Goal: Contribute content: Contribute content

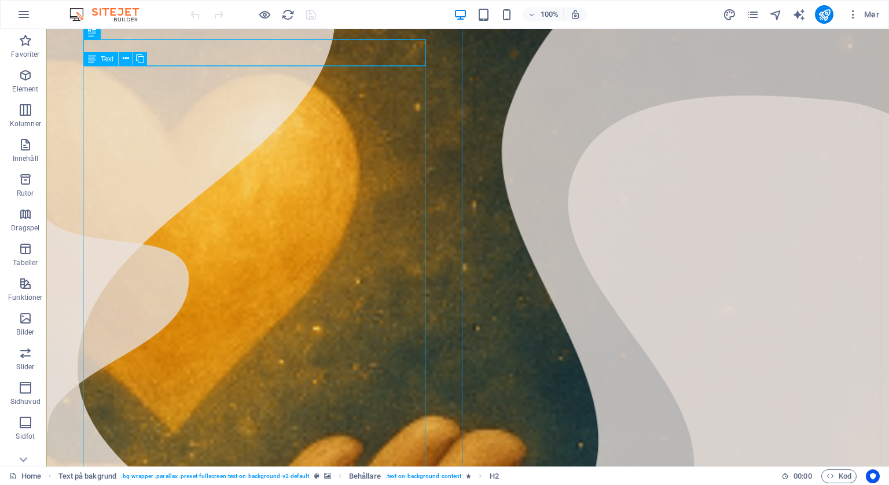
scroll to position [58, 0]
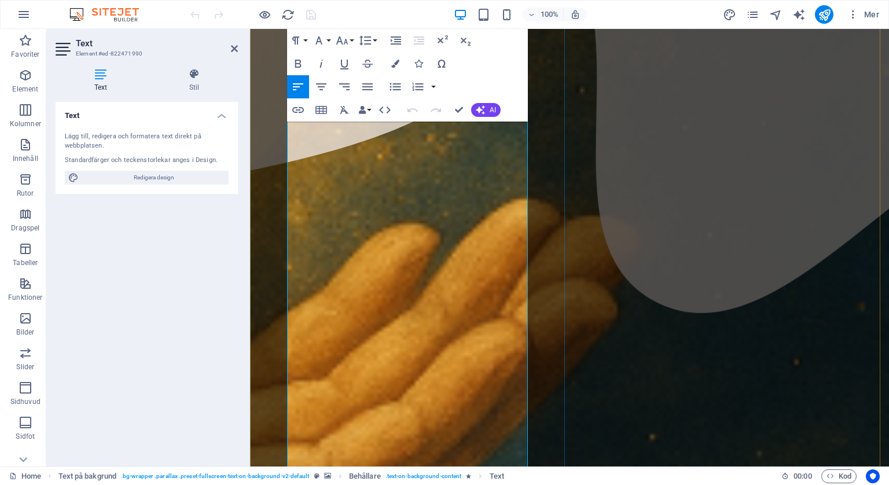
scroll to position [741, 0]
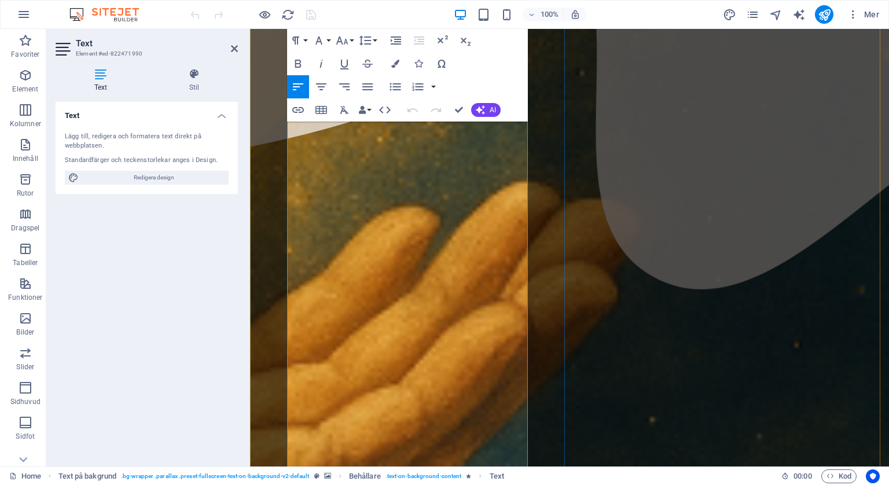
drag, startPoint x: 289, startPoint y: 214, endPoint x: 521, endPoint y: 285, distance: 243.1
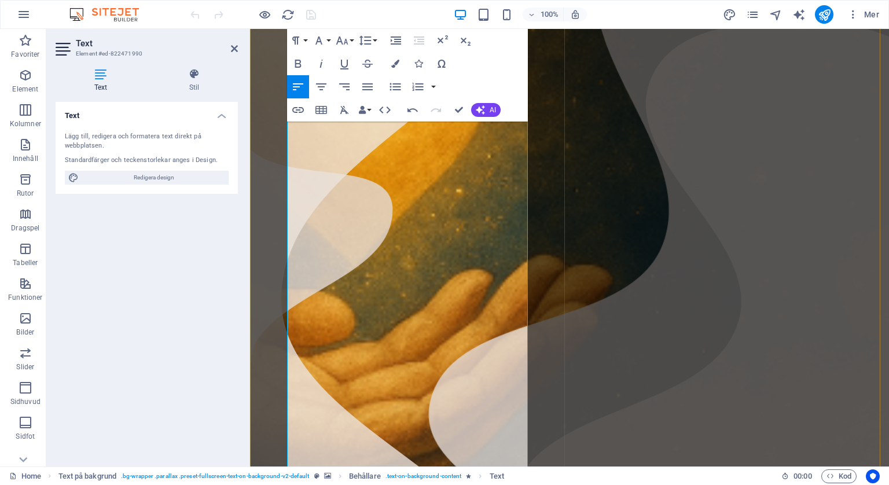
scroll to position [0, 0]
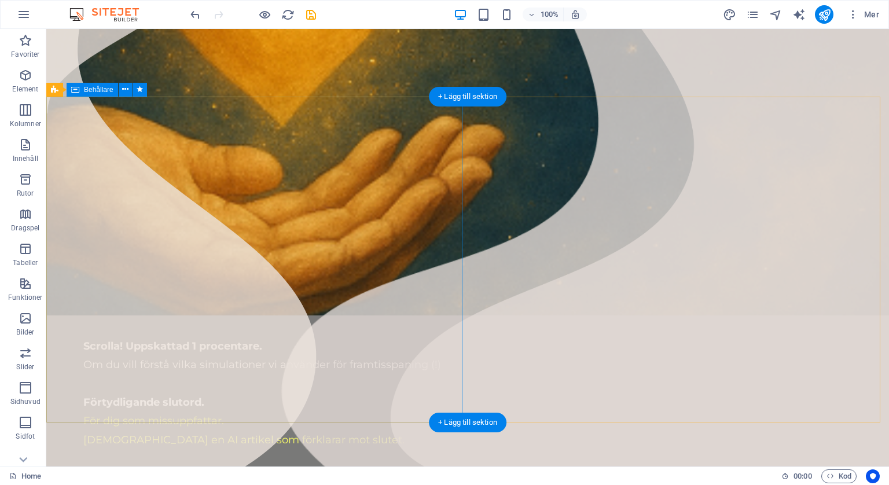
scroll to position [347, 0]
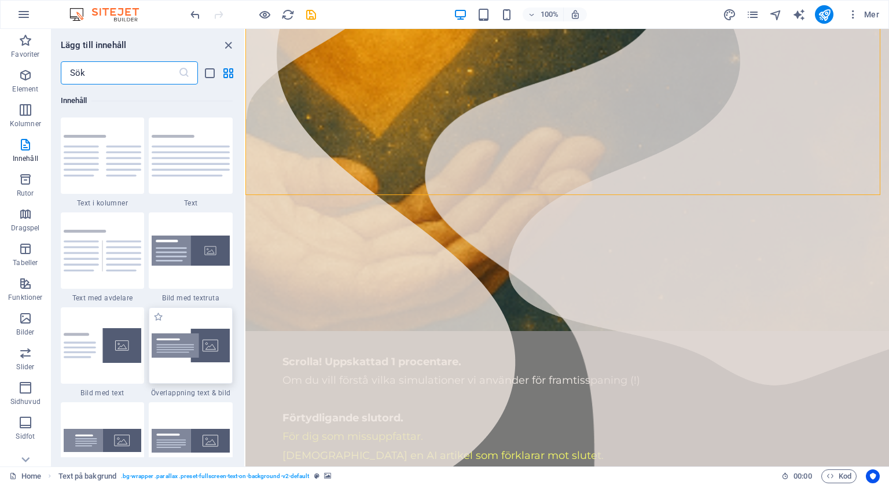
scroll to position [2142, 0]
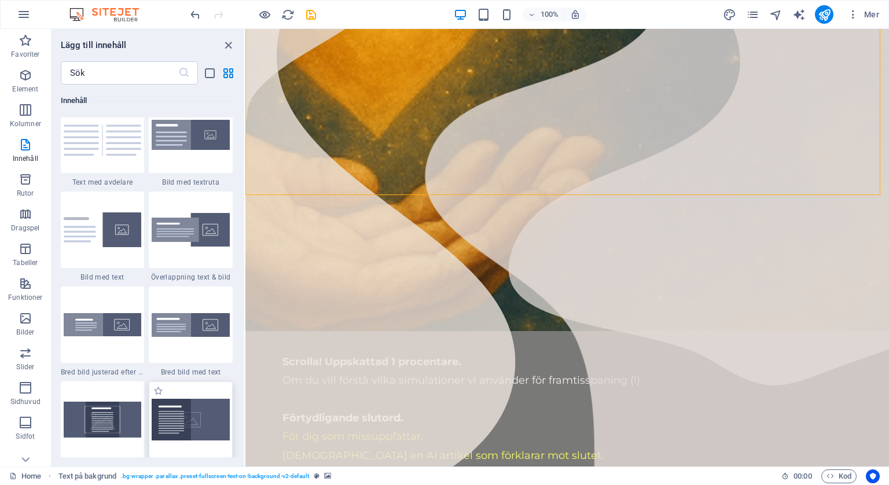
click at [197, 415] on img at bounding box center [191, 420] width 78 height 42
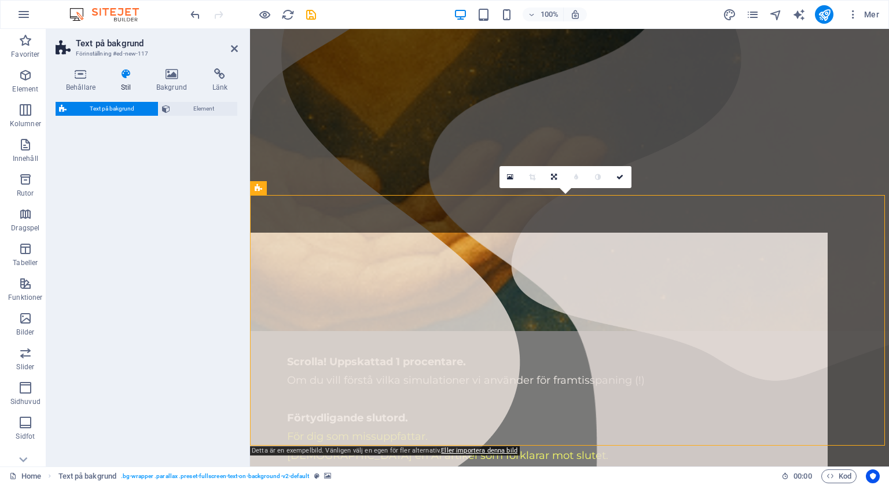
select select "%"
select select "rem"
select select "px"
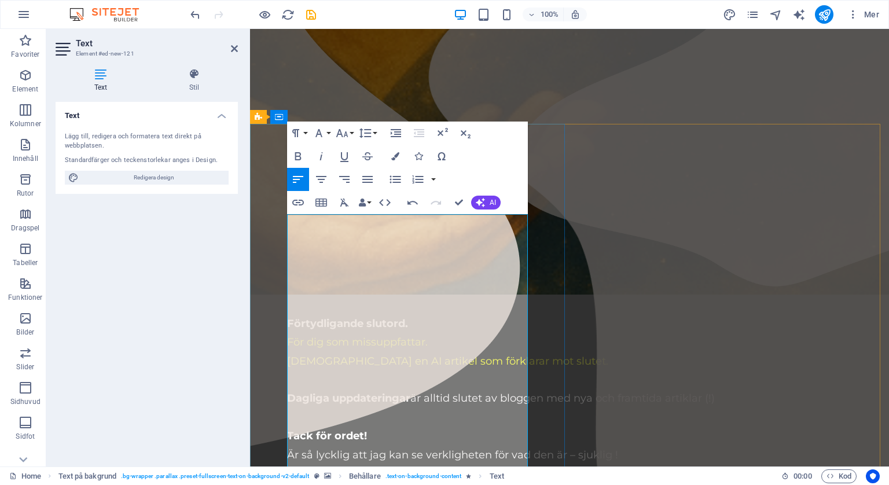
scroll to position [463, 0]
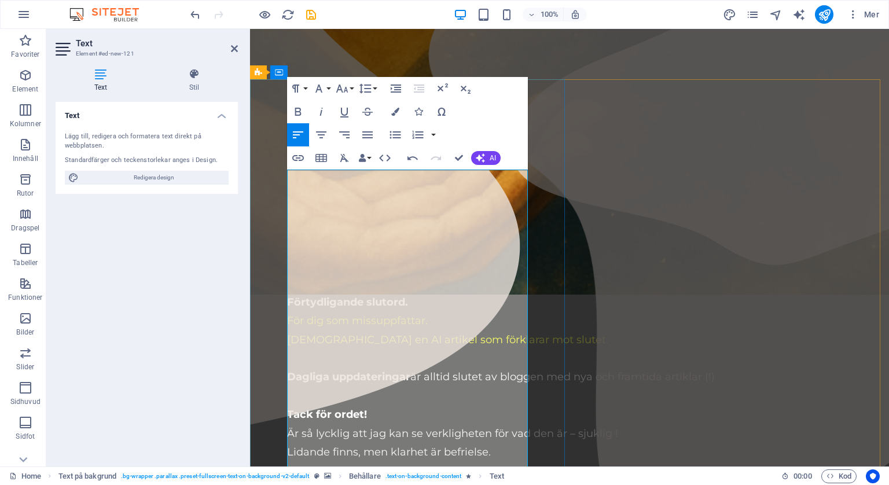
scroll to position [521, 0]
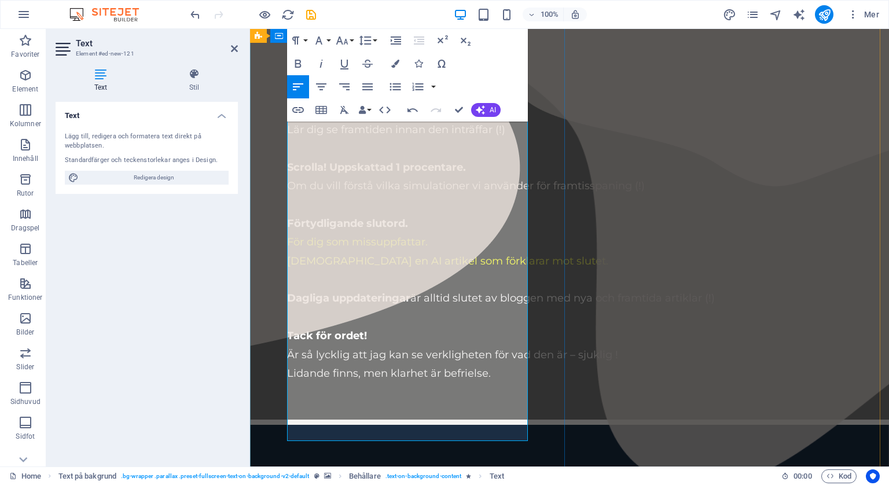
scroll to position [579, 0]
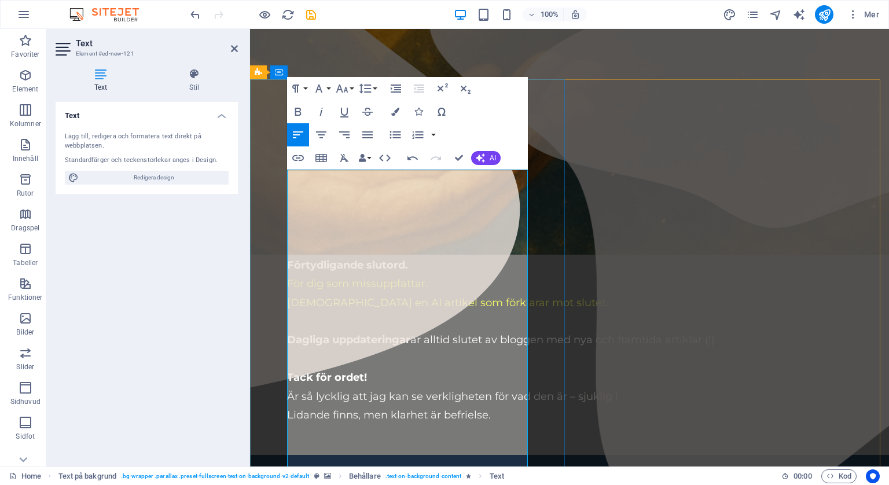
scroll to position [521, 0]
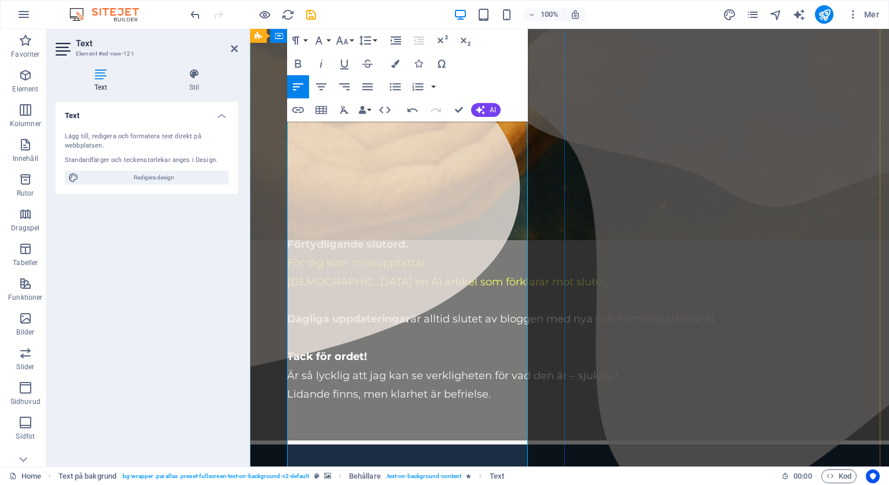
drag, startPoint x: 288, startPoint y: 309, endPoint x: 362, endPoint y: 360, distance: 89.5
click at [322, 66] on icon "button" at bounding box center [321, 64] width 14 height 14
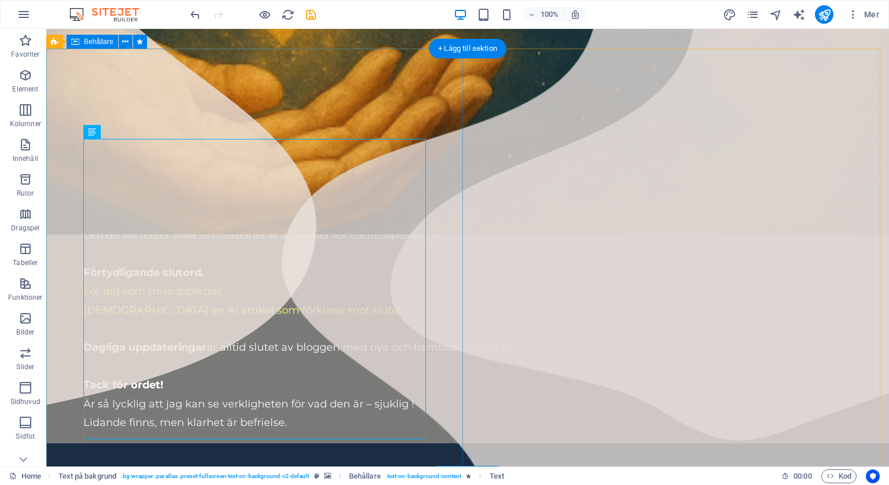
scroll to position [502, 0]
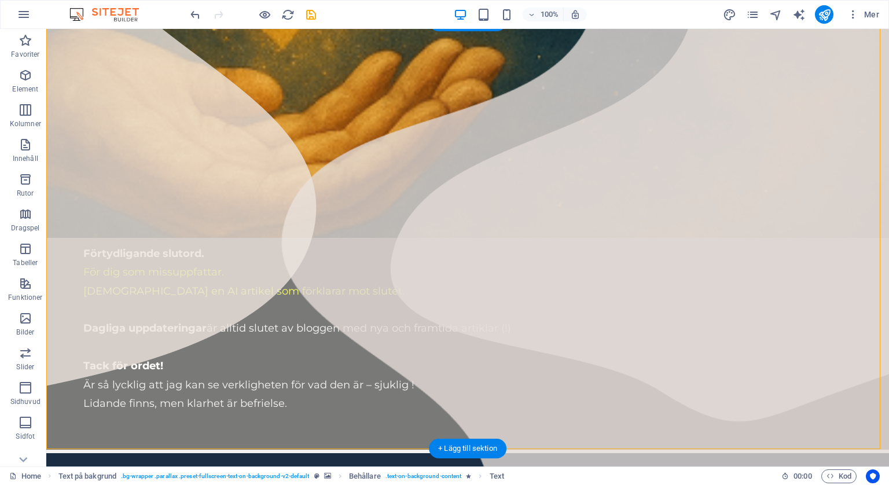
select select "%"
select select "rem"
select select "px"
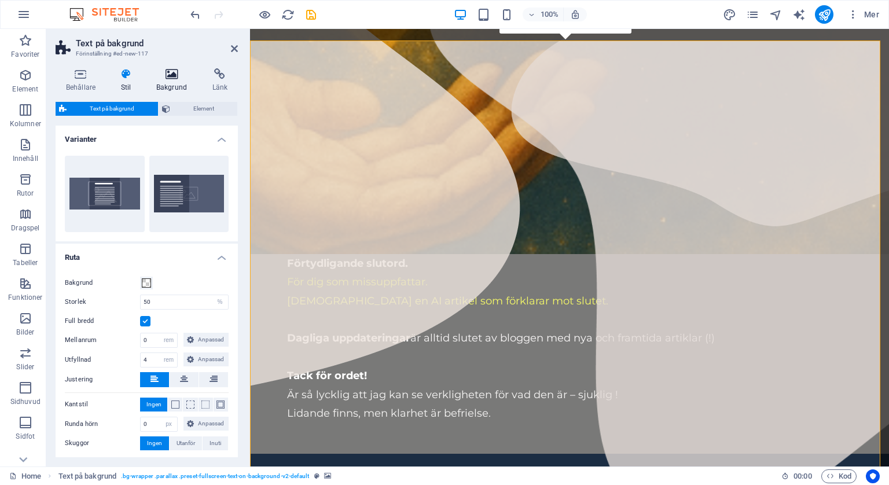
click at [175, 75] on icon at bounding box center [172, 74] width 52 height 12
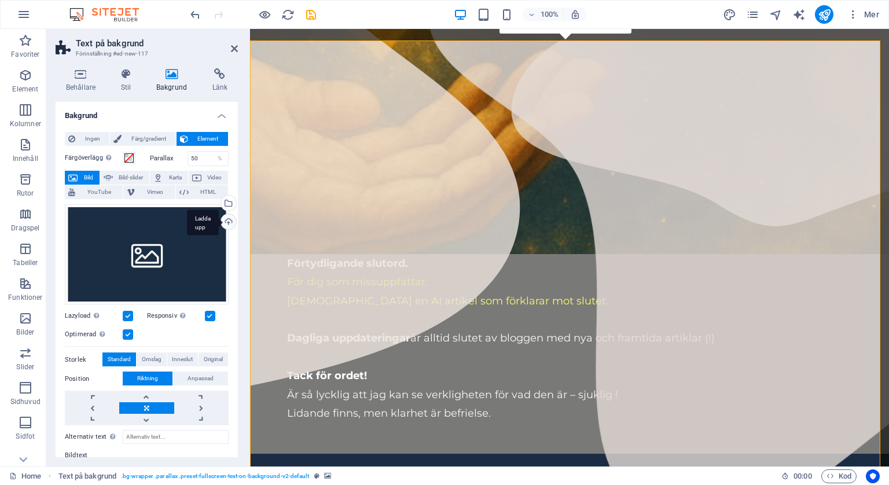
click at [225, 221] on div "Ladda upp" at bounding box center [227, 222] width 17 height 17
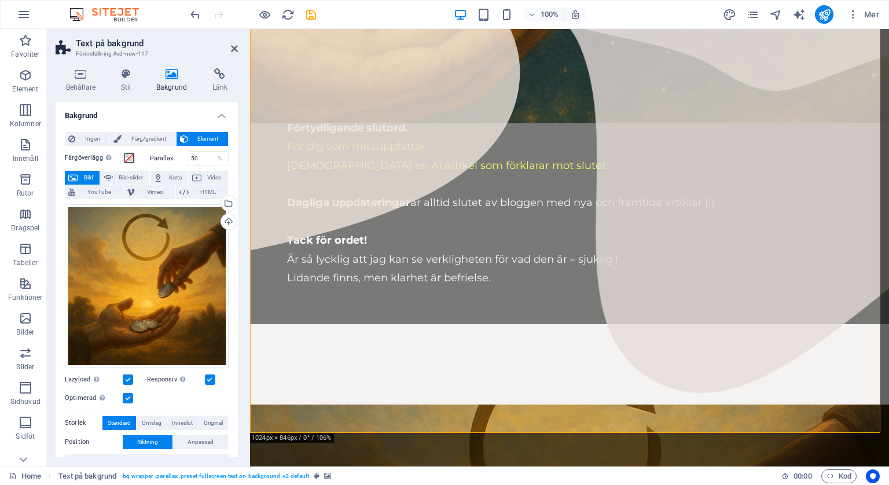
scroll to position [618, 0]
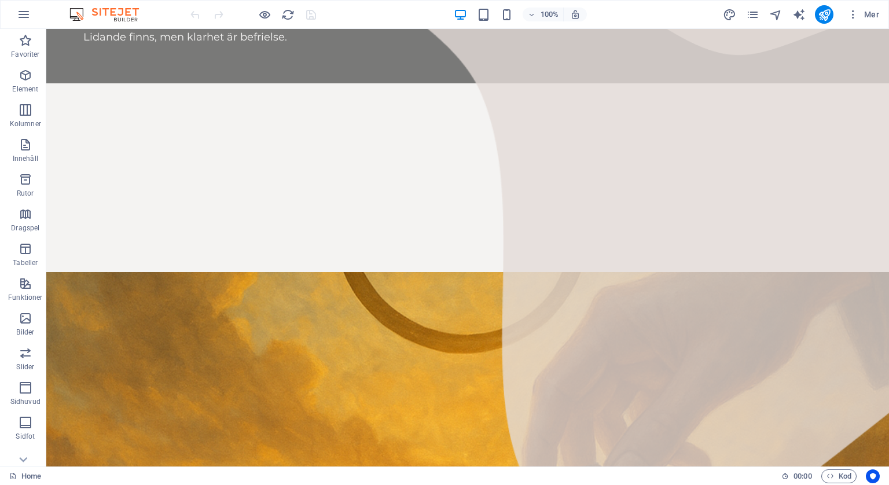
scroll to position [927, 0]
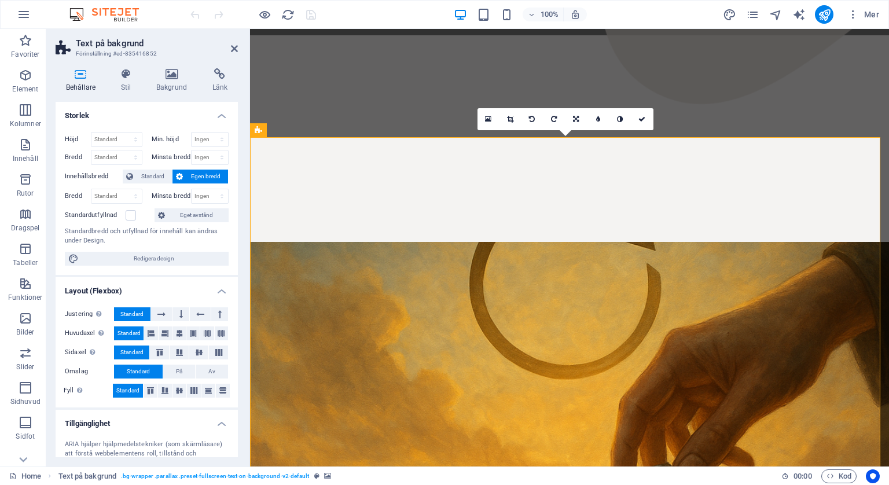
click at [489, 120] on icon at bounding box center [488, 119] width 6 height 8
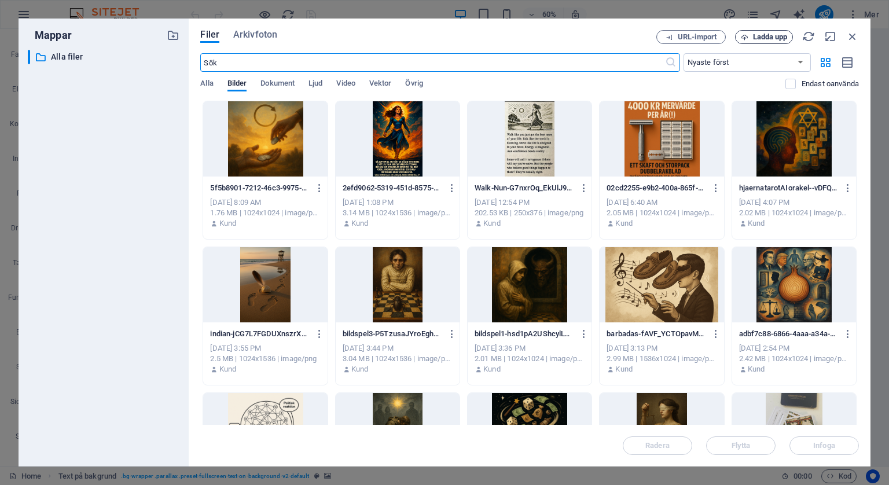
click at [757, 37] on span "Ladda upp" at bounding box center [770, 37] width 35 height 7
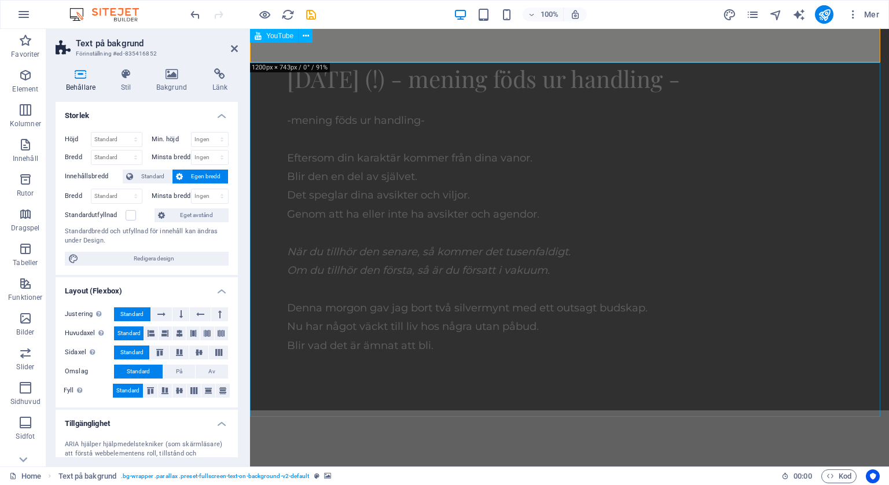
scroll to position [1390, 0]
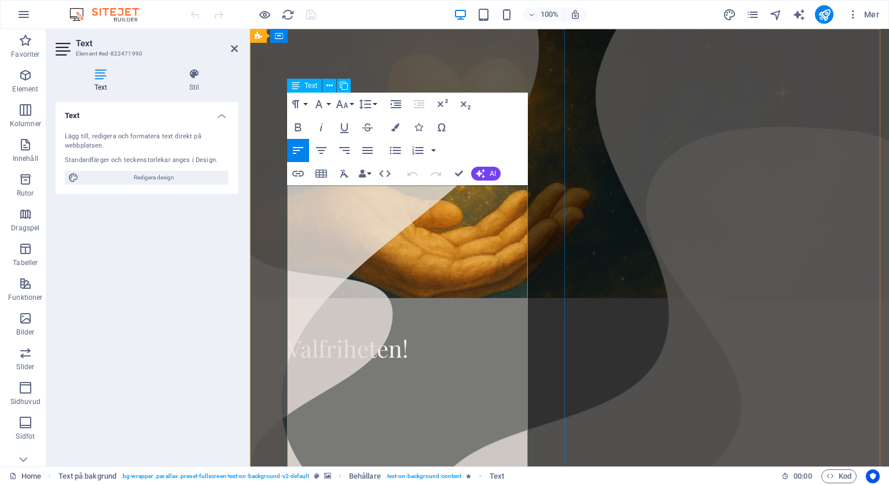
click at [408, 473] on p "Välkokmmen! Den lättas väg nedan." at bounding box center [569, 492] width 565 height 38
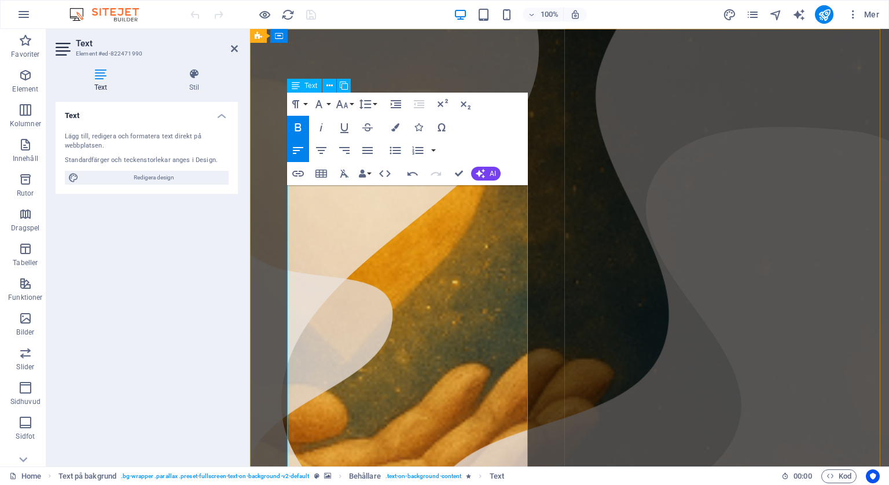
drag, startPoint x: 287, startPoint y: 232, endPoint x: 382, endPoint y: 250, distance: 96.1
drag, startPoint x: 288, startPoint y: 214, endPoint x: 397, endPoint y: 302, distance: 140.0
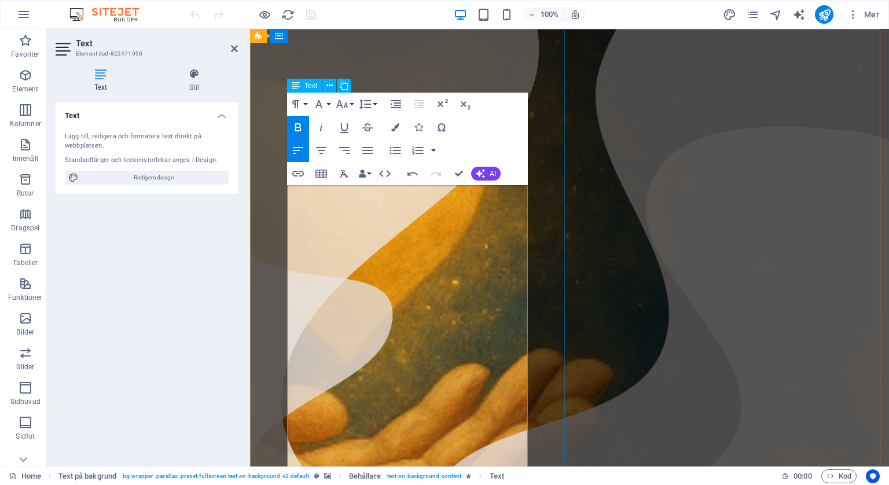
copy div "Välkokmmen! Den som bär på självet som inte begränsar utan möjligör. För den so…"
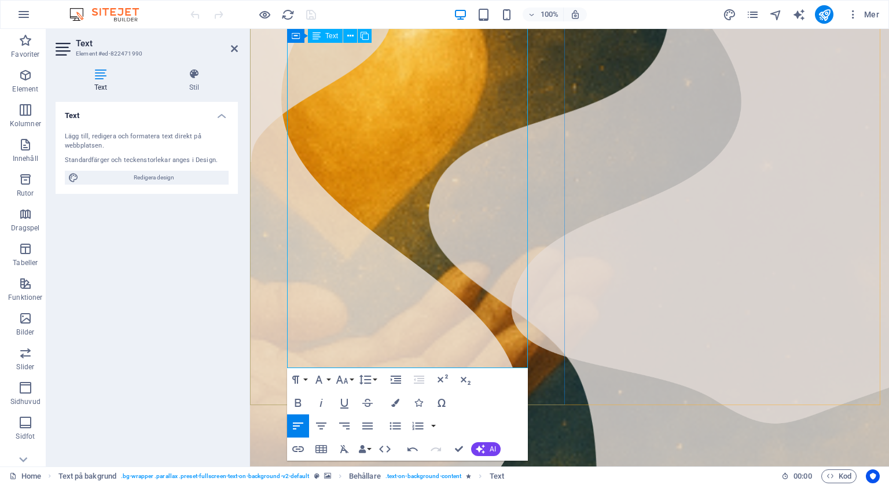
scroll to position [290, 0]
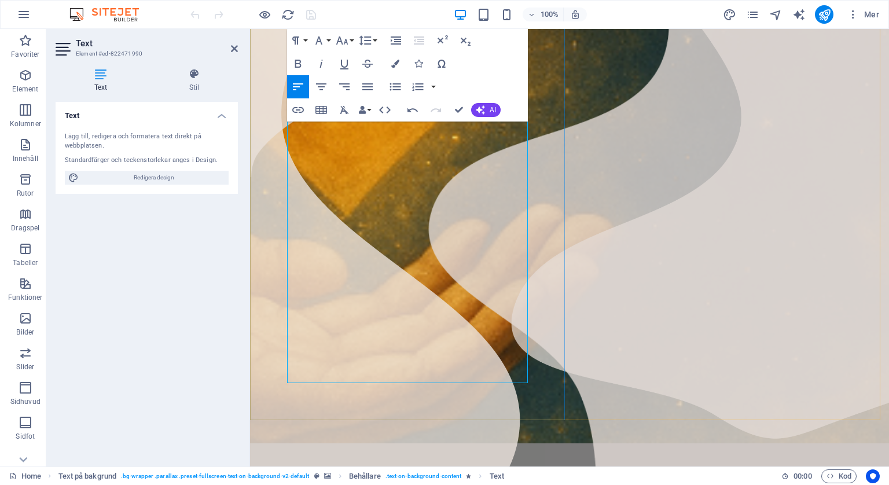
drag, startPoint x: 510, startPoint y: 275, endPoint x: 495, endPoint y: 288, distance: 20.5
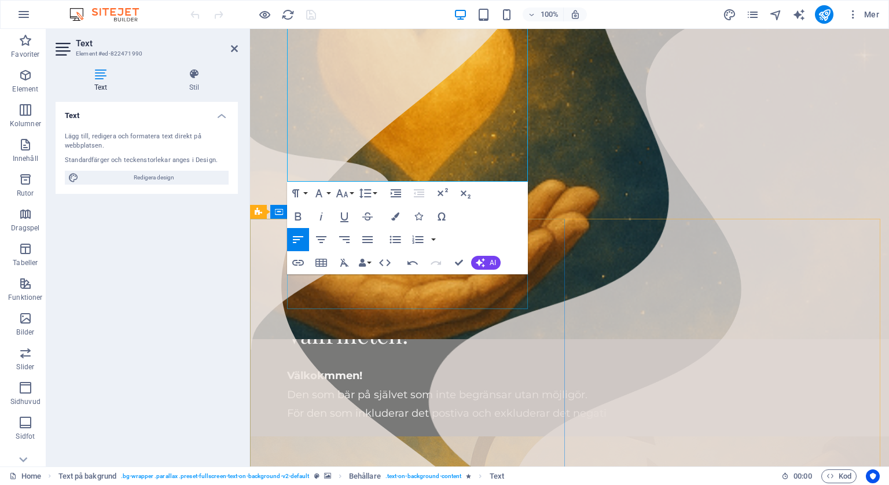
scroll to position [59, 0]
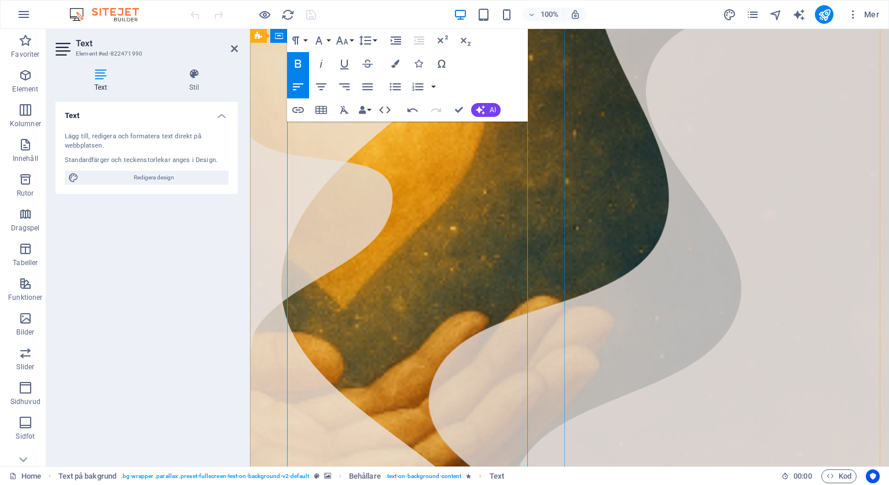
scroll to position [175, 0]
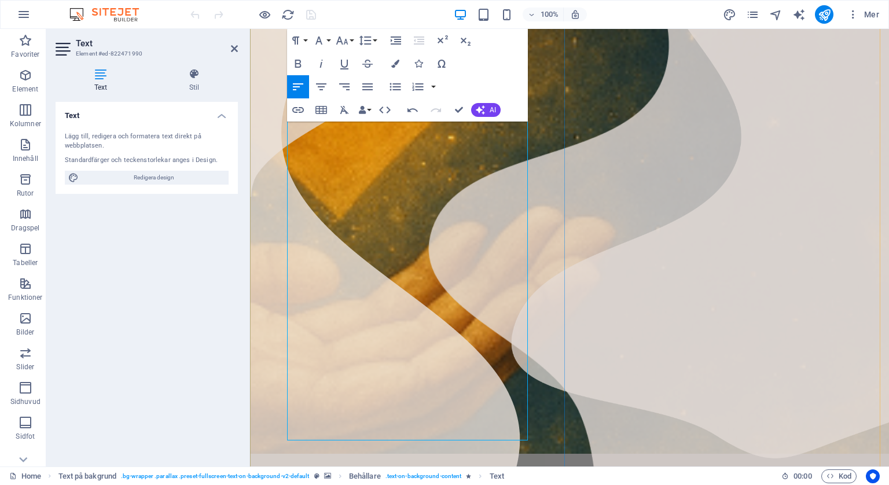
scroll to position [291, 0]
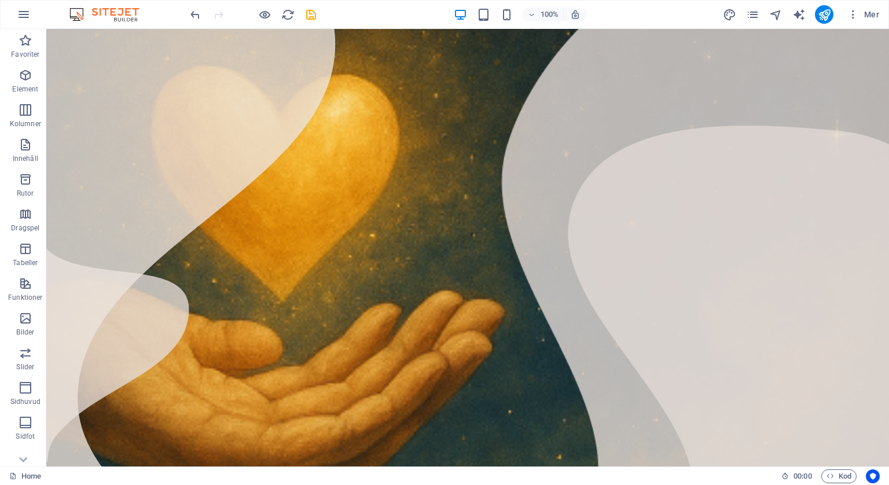
scroll to position [0, 0]
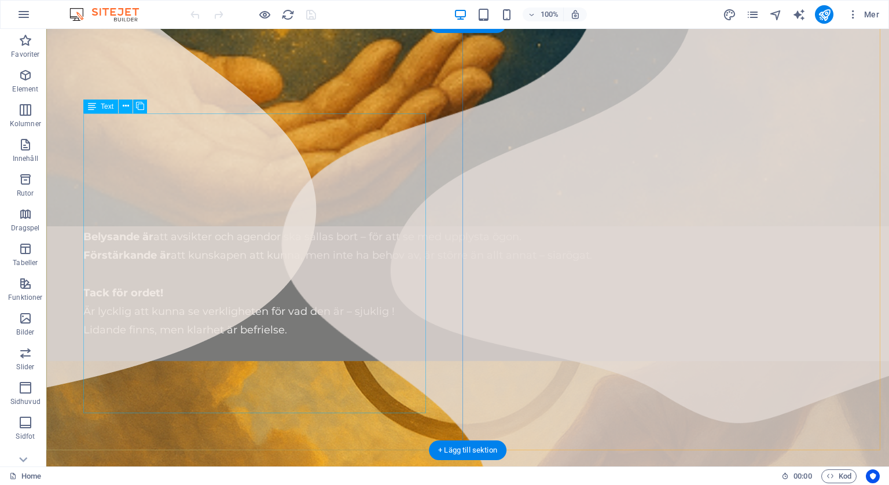
scroll to position [521, 0]
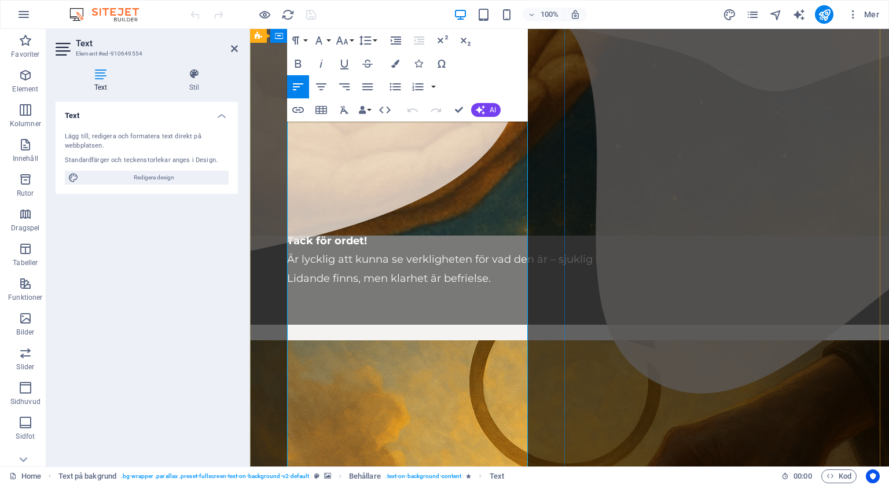
scroll to position [695, 0]
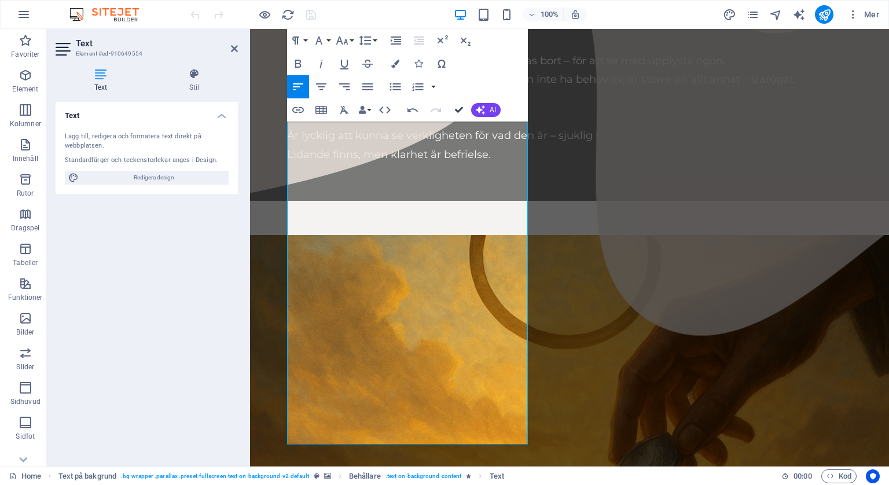
scroll to position [563, 0]
